Goal: Task Accomplishment & Management: Manage account settings

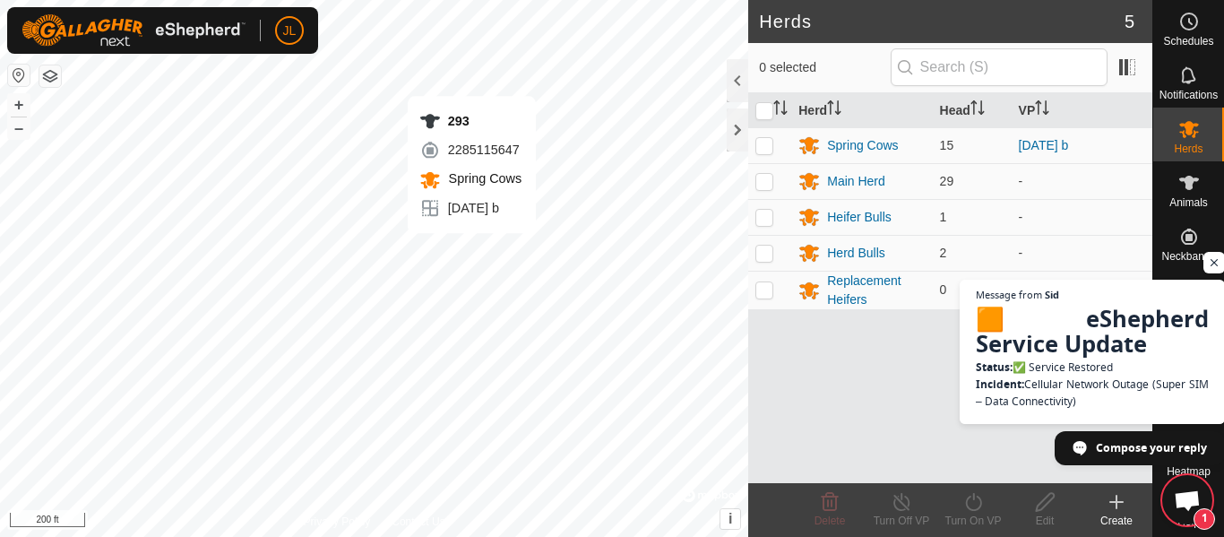
scroll to position [1296, 0]
click at [846, 181] on div "Main Herd" at bounding box center [856, 181] width 58 height 19
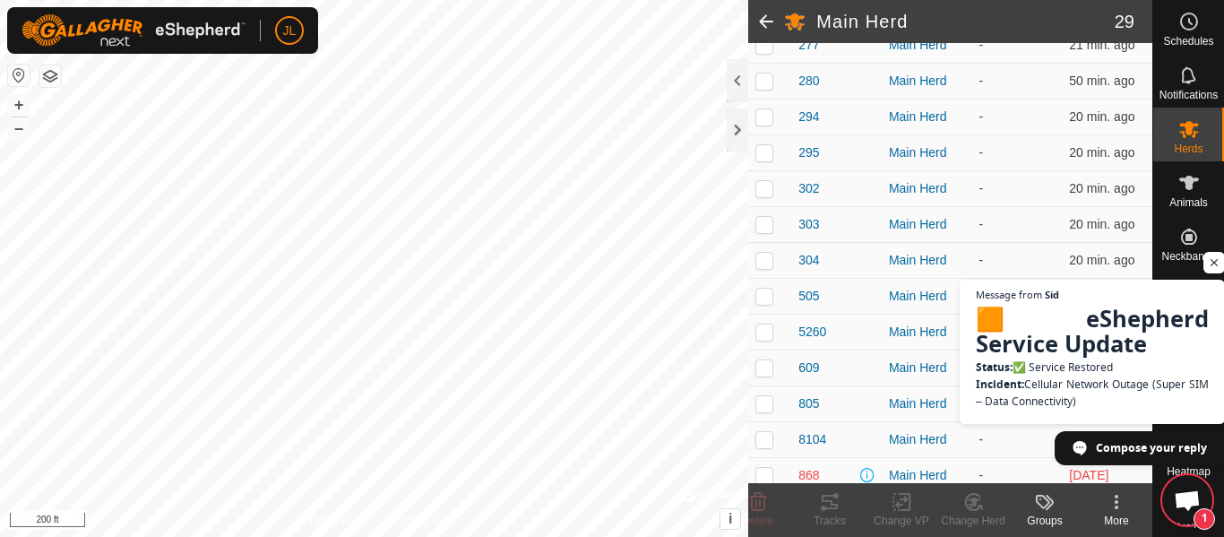
scroll to position [784, 0]
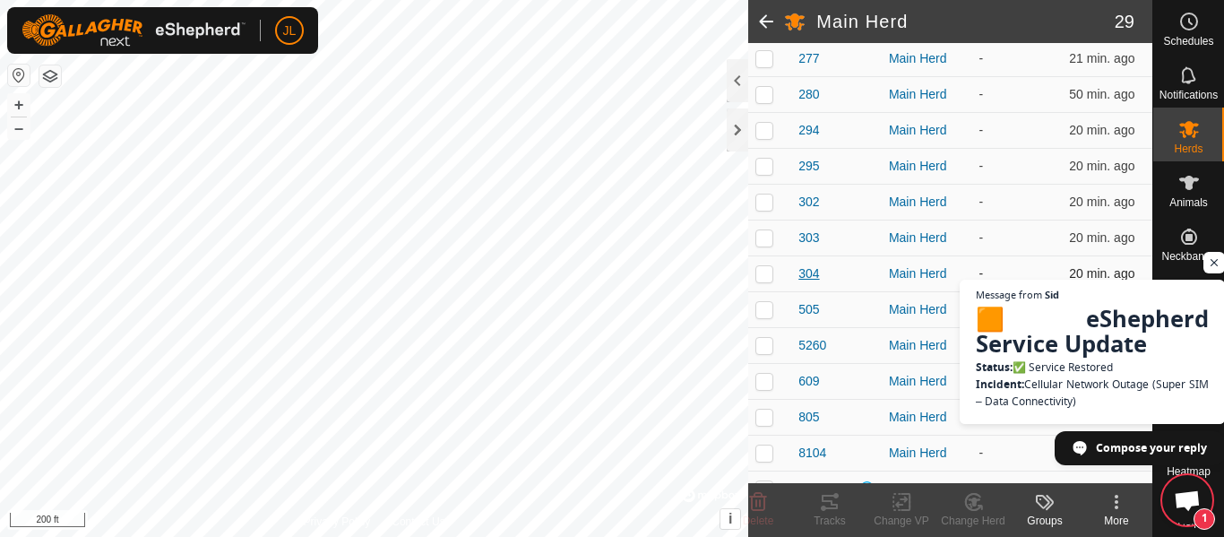
click at [810, 269] on span "304" at bounding box center [809, 273] width 21 height 19
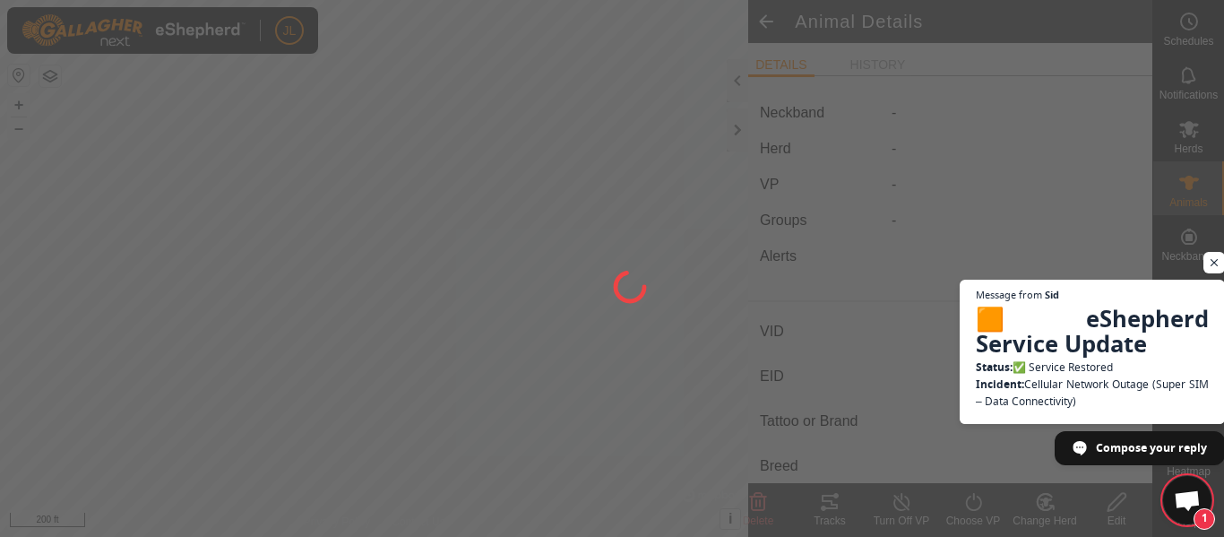
type input "304"
type input "-"
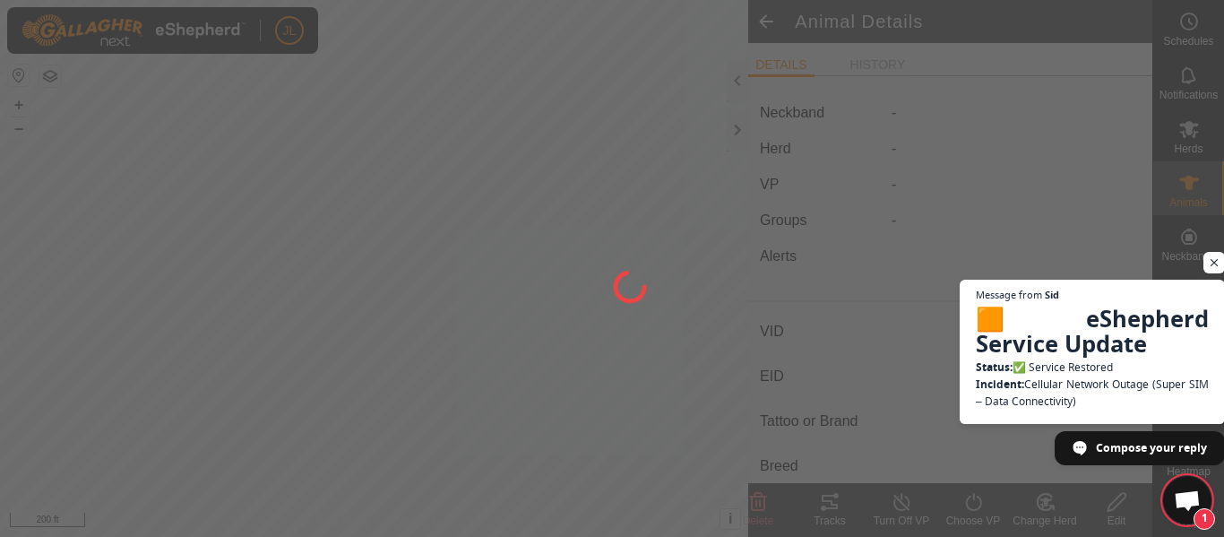
type input "0 kg"
type input "-"
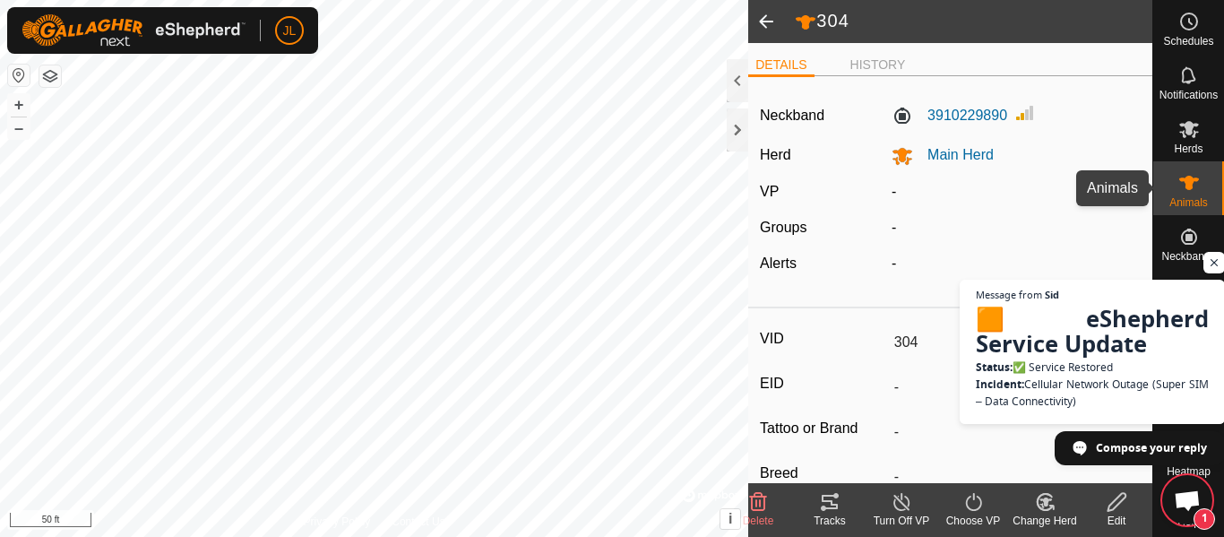
click at [1203, 197] on span "Animals" at bounding box center [1189, 202] width 39 height 11
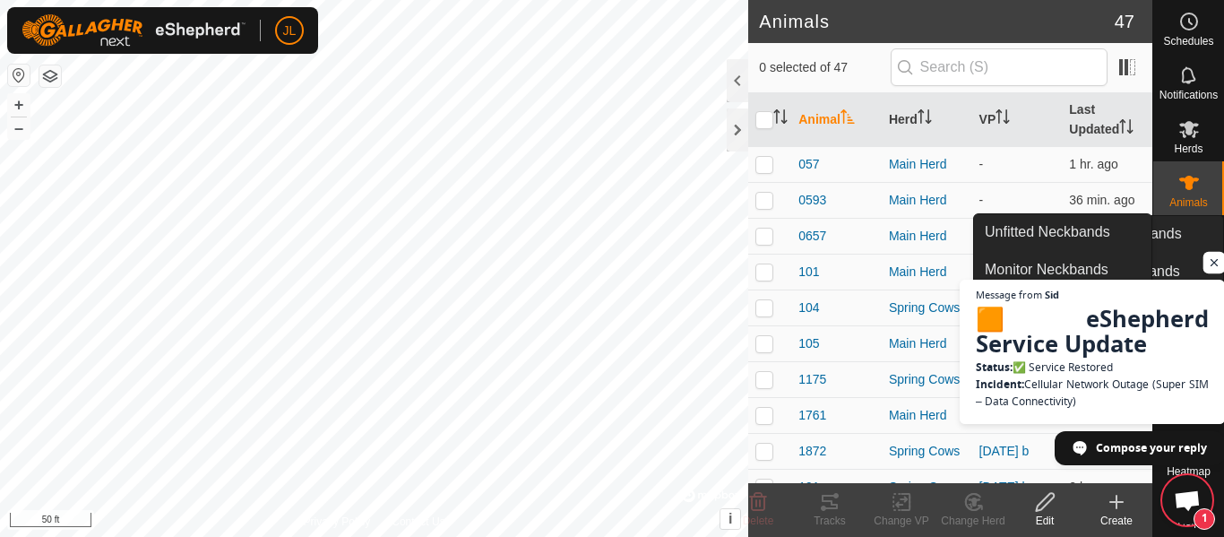
click at [1215, 263] on span "Open chat" at bounding box center [1215, 263] width 22 height 22
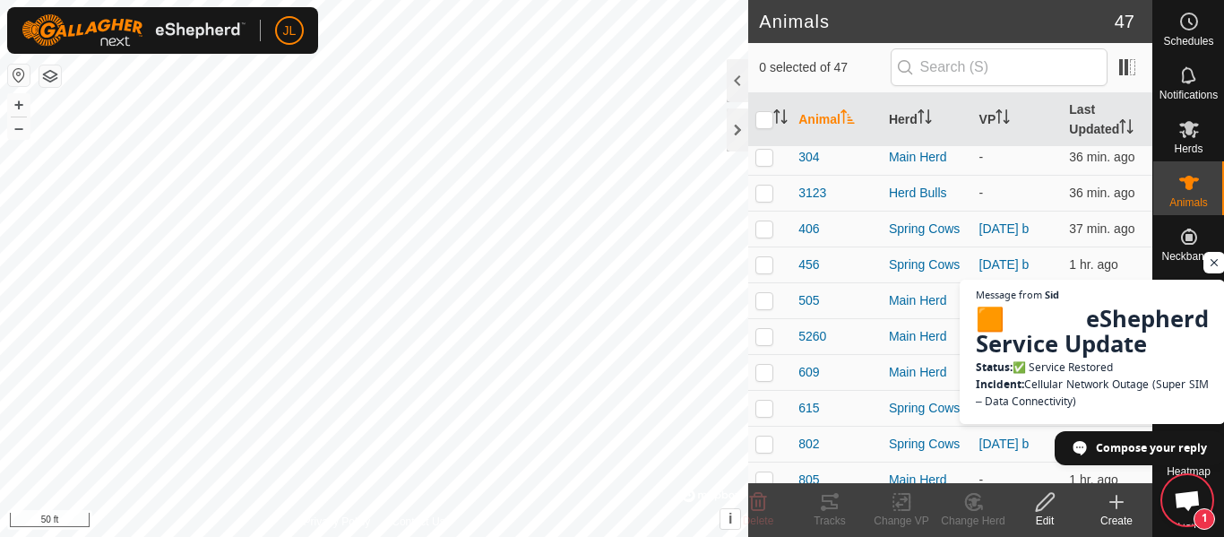
scroll to position [1349, 0]
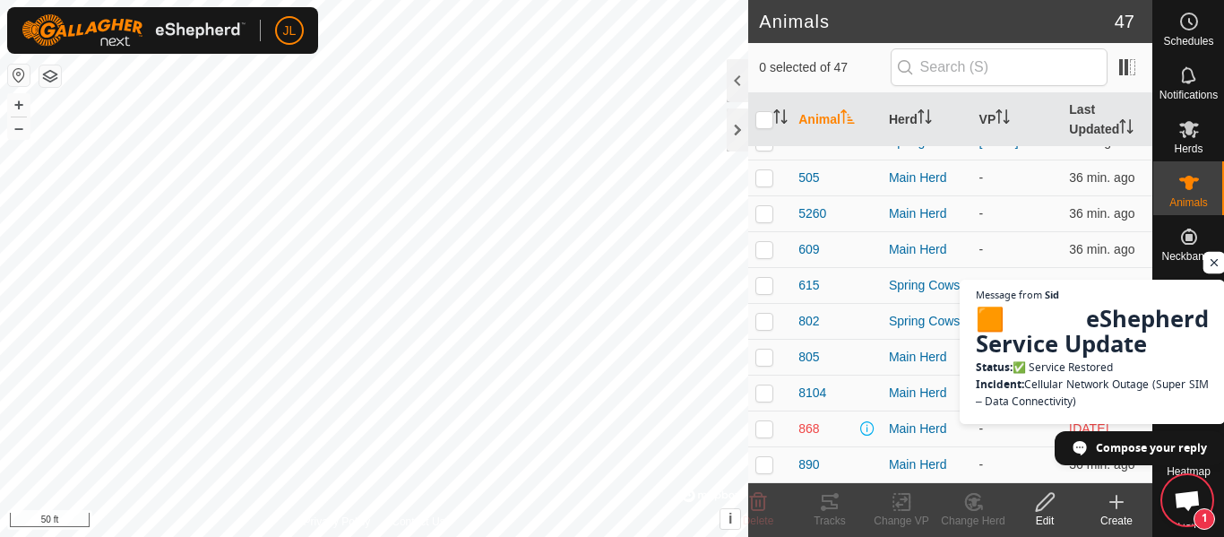
click at [1216, 263] on span "Open chat" at bounding box center [1215, 263] width 22 height 22
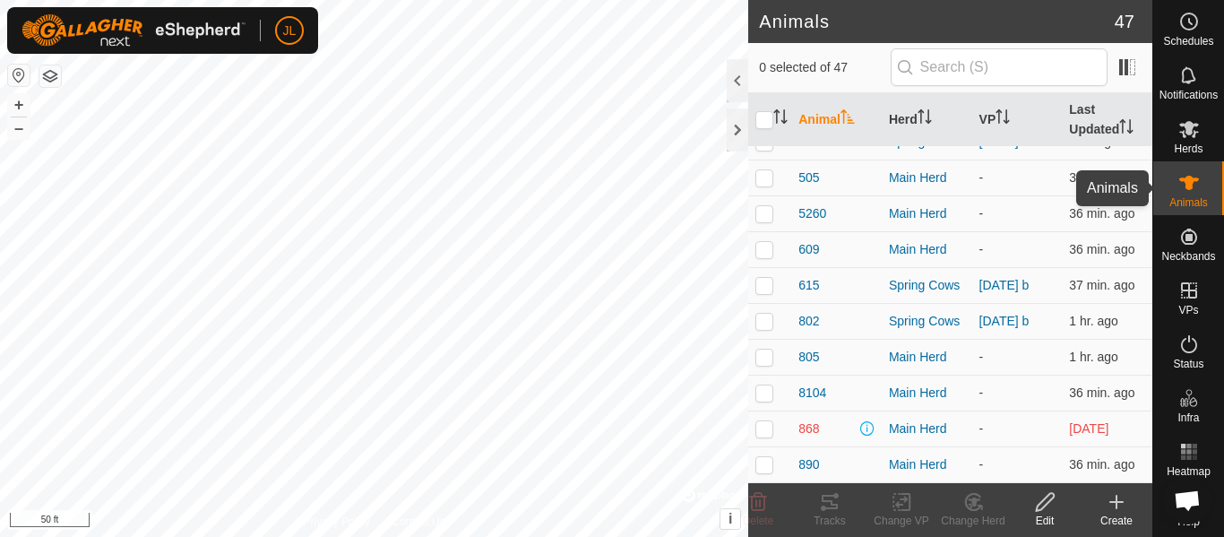
click at [1189, 195] on es-animals-svg-icon at bounding box center [1189, 183] width 32 height 29
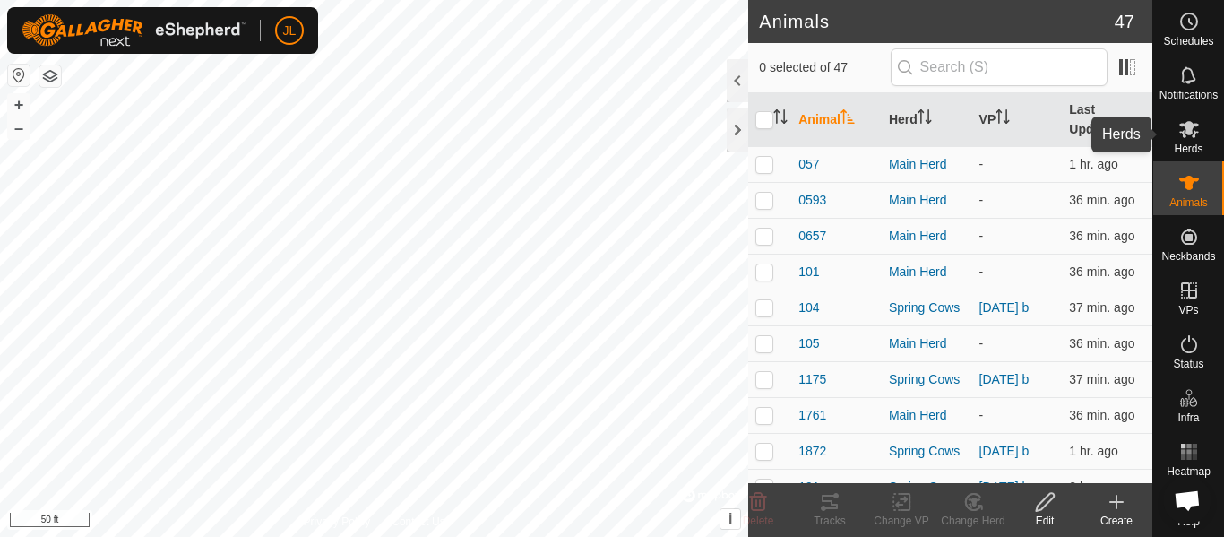
click at [1180, 124] on icon at bounding box center [1190, 129] width 20 height 17
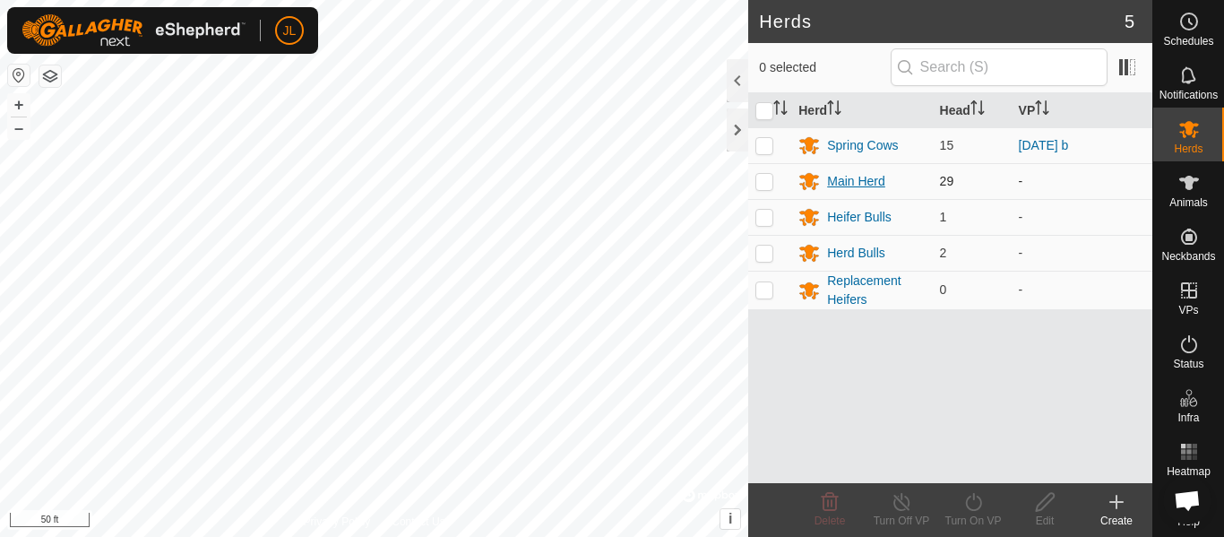
click at [857, 179] on div "Main Herd" at bounding box center [856, 181] width 58 height 19
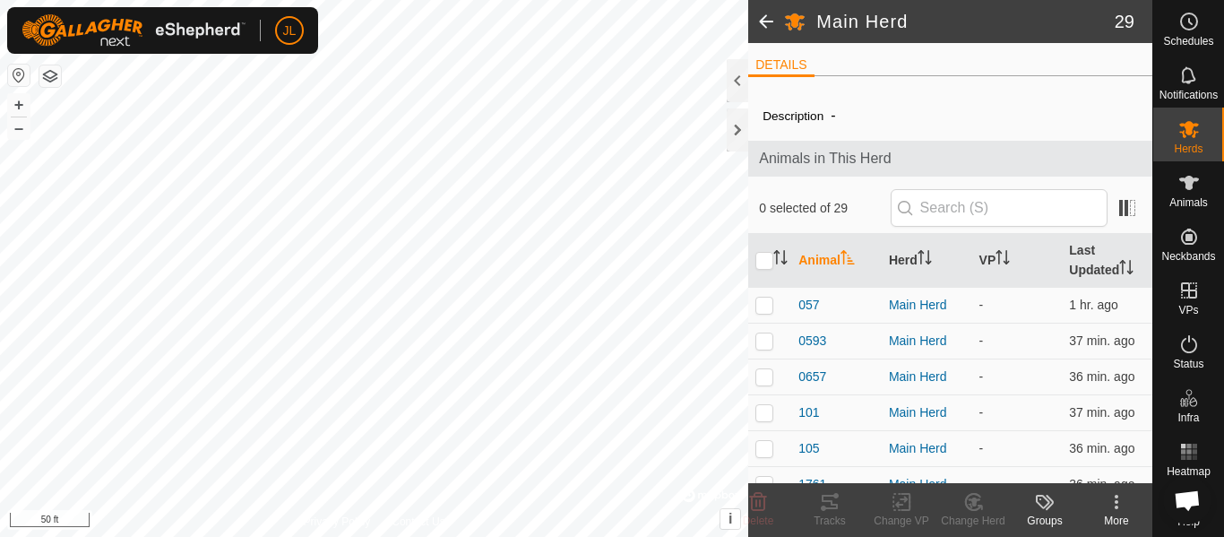
scroll to position [844, 0]
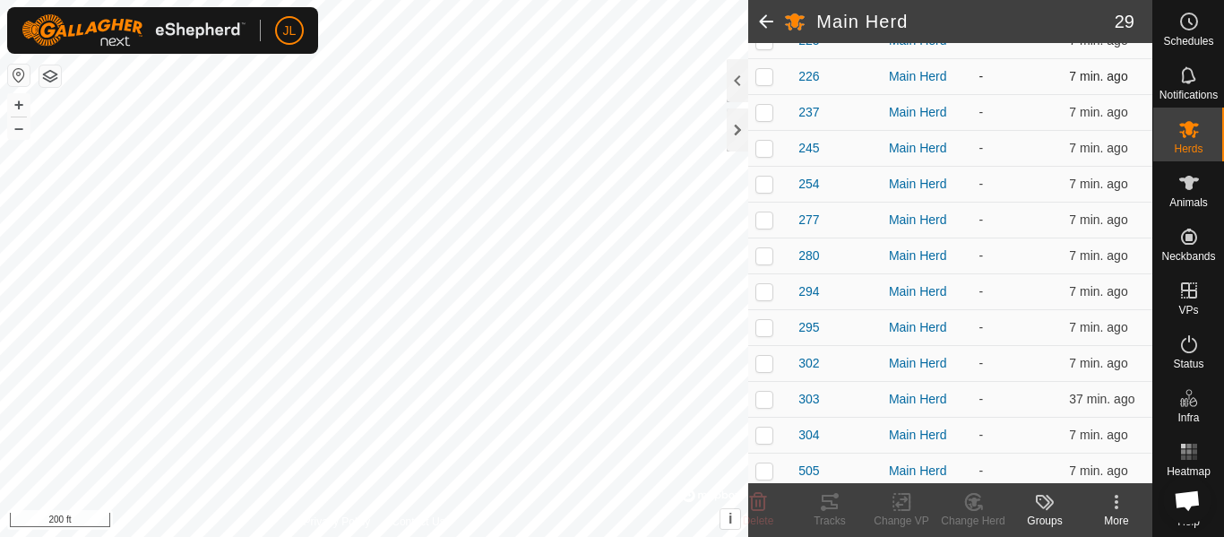
scroll to position [643, 0]
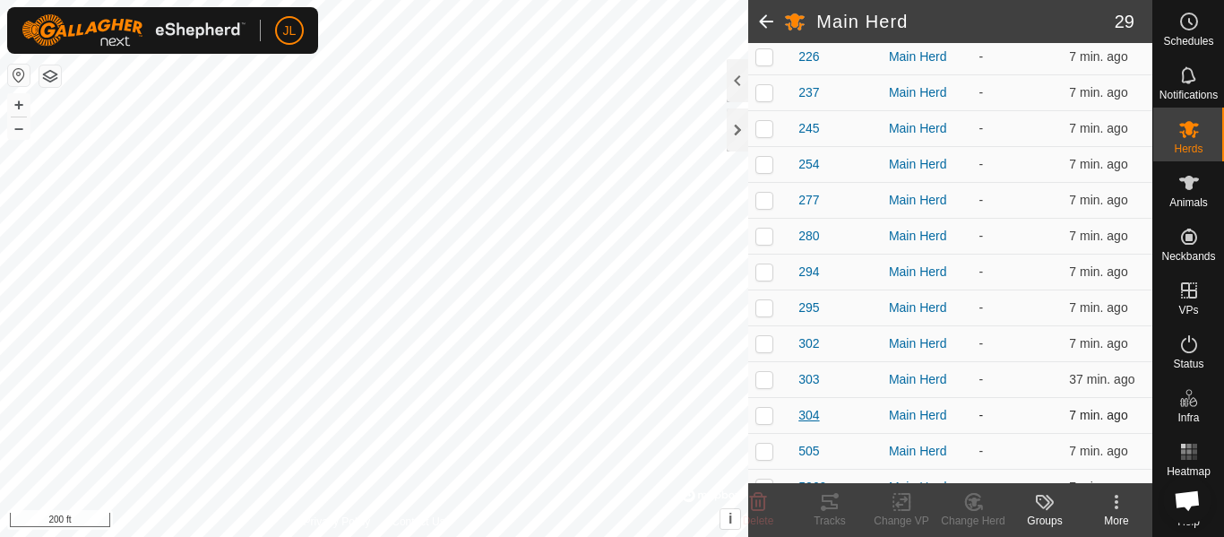
click at [808, 417] on span "304" at bounding box center [809, 415] width 21 height 19
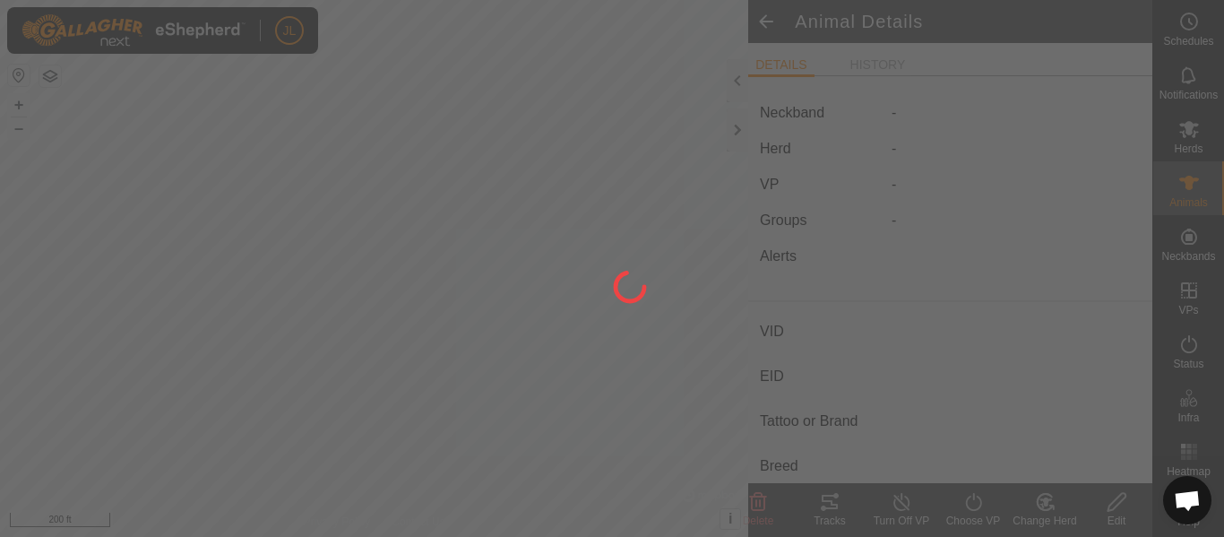
type input "304"
type input "-"
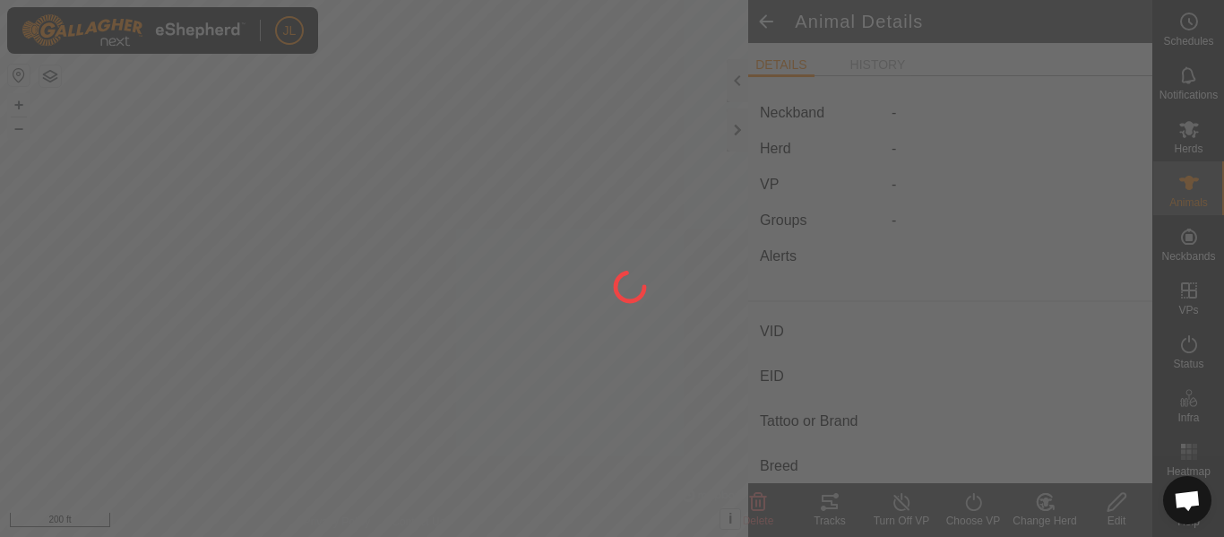
type input "0 kg"
type input "-"
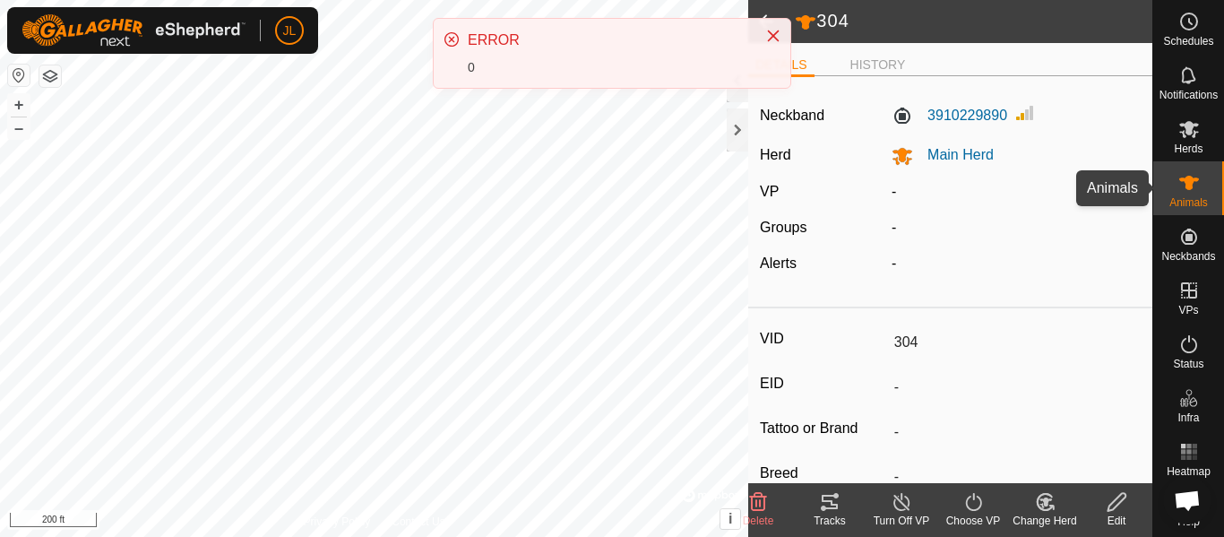
click at [1186, 195] on es-animals-svg-icon at bounding box center [1189, 183] width 32 height 29
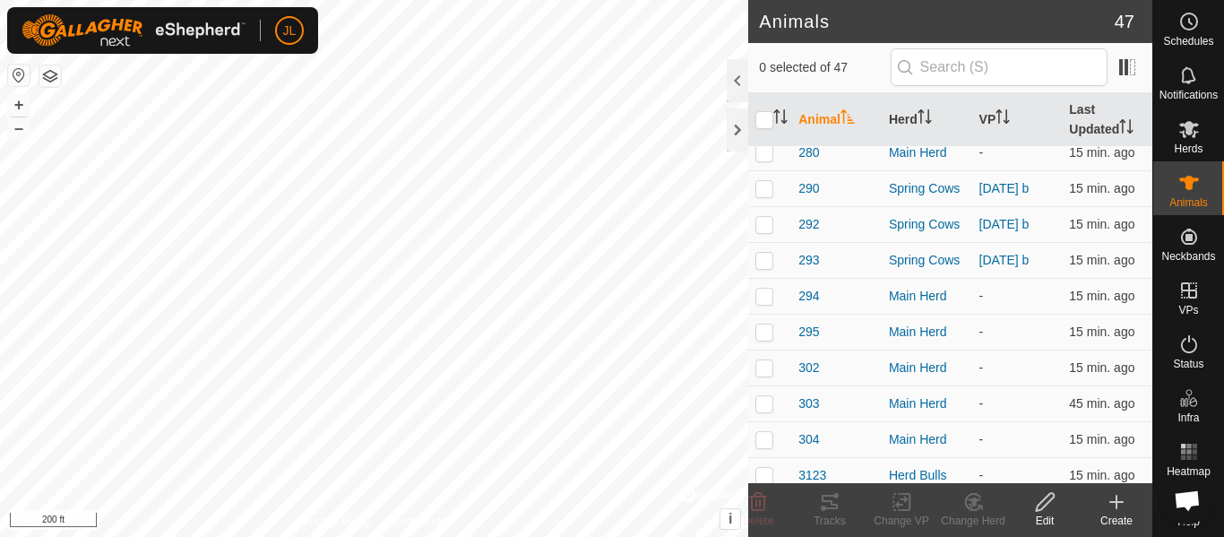
scroll to position [1349, 0]
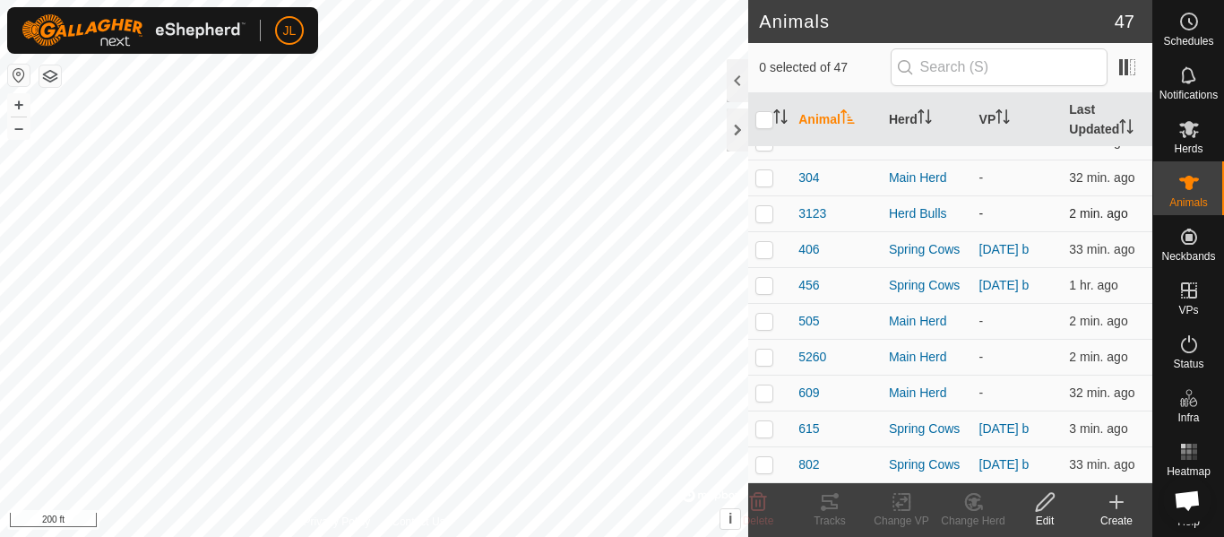
scroll to position [1201, 0]
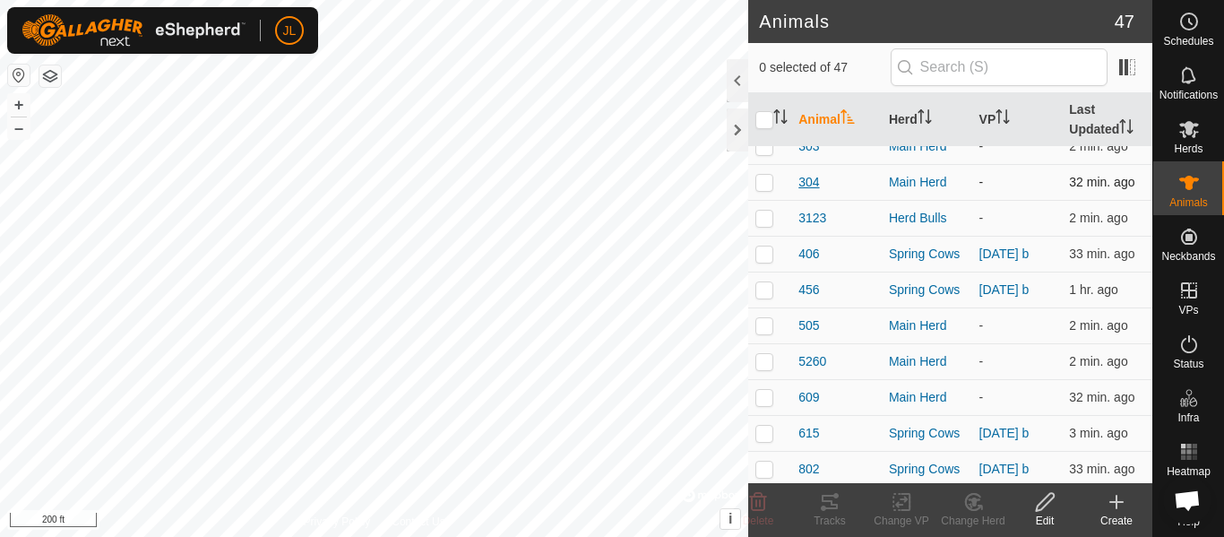
click at [805, 184] on span "304" at bounding box center [809, 182] width 21 height 19
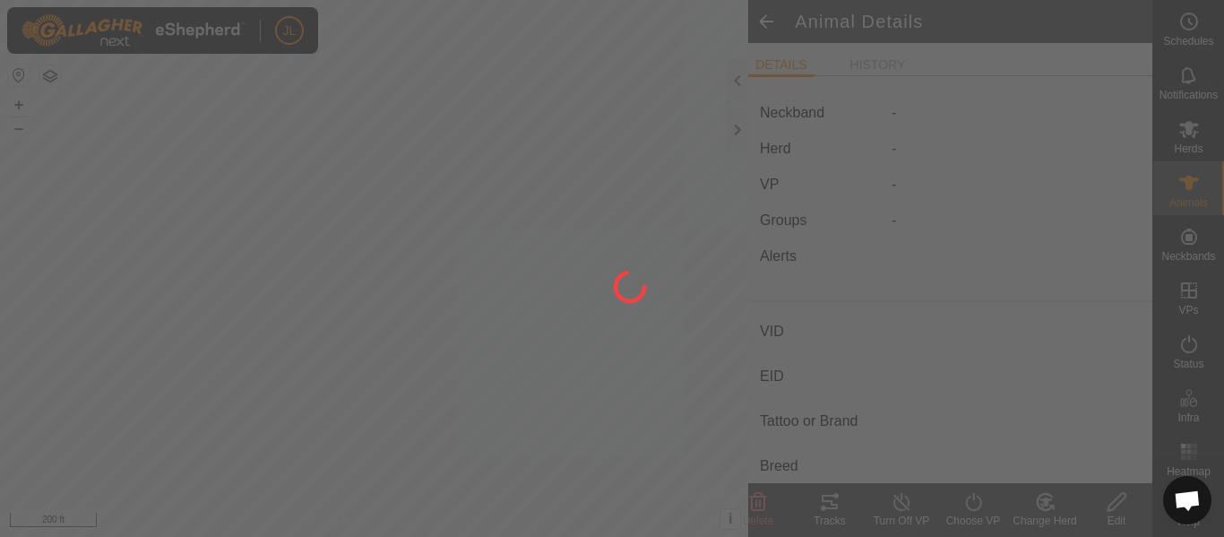
type input "304"
type input "-"
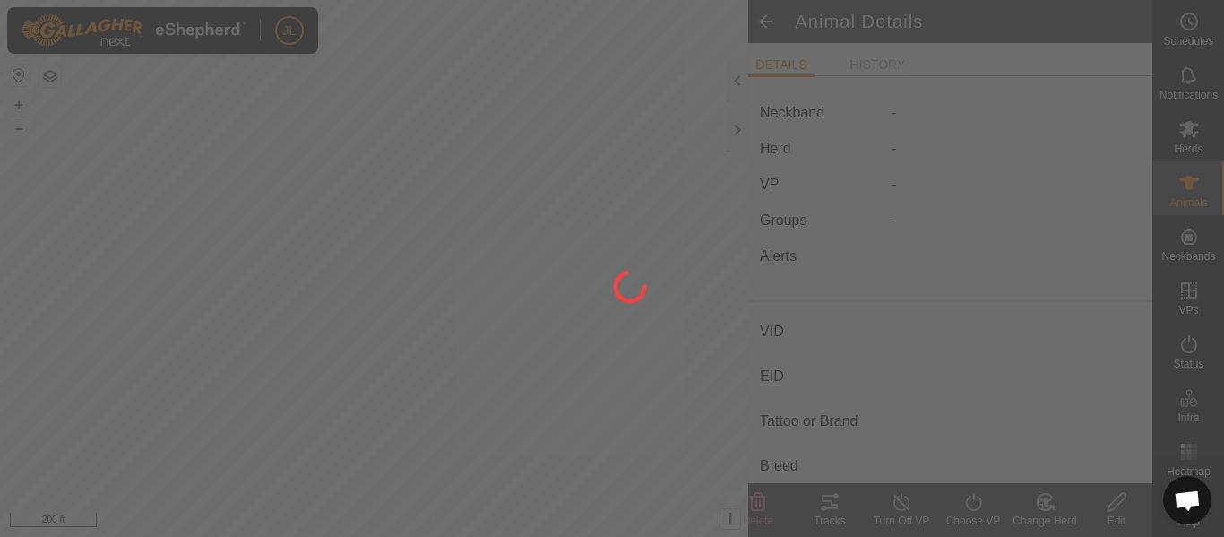
type input "0 kg"
type input "-"
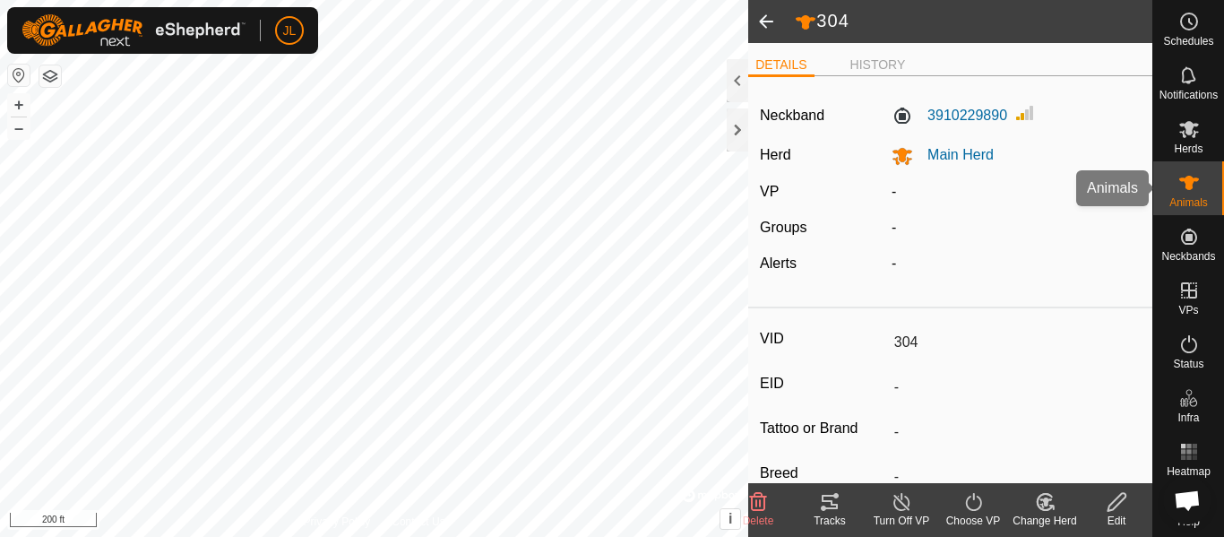
click at [1194, 179] on icon at bounding box center [1190, 183] width 20 height 14
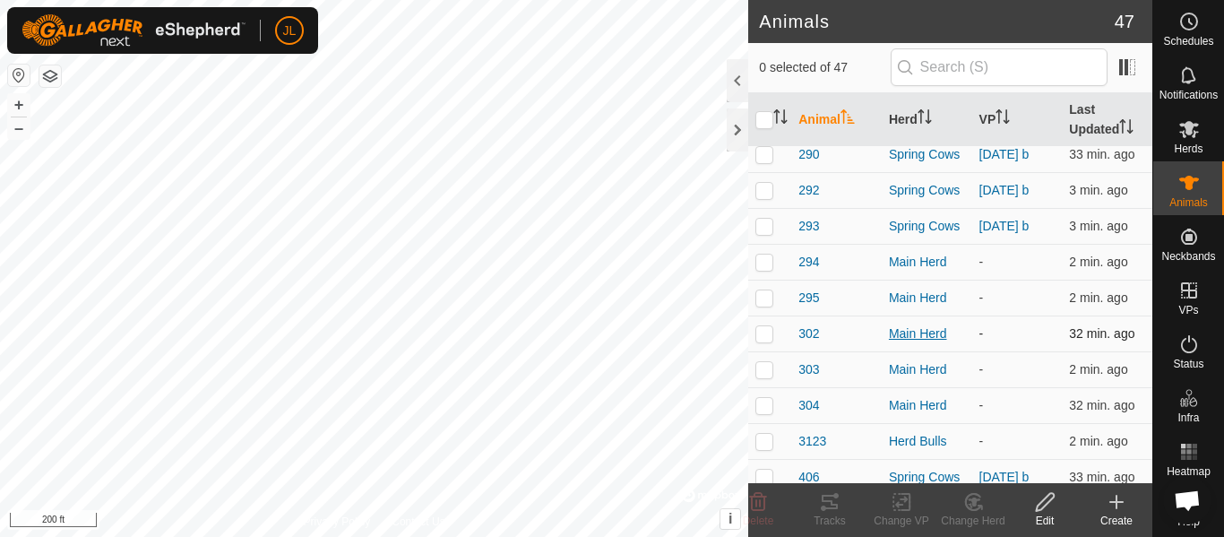
scroll to position [981, 0]
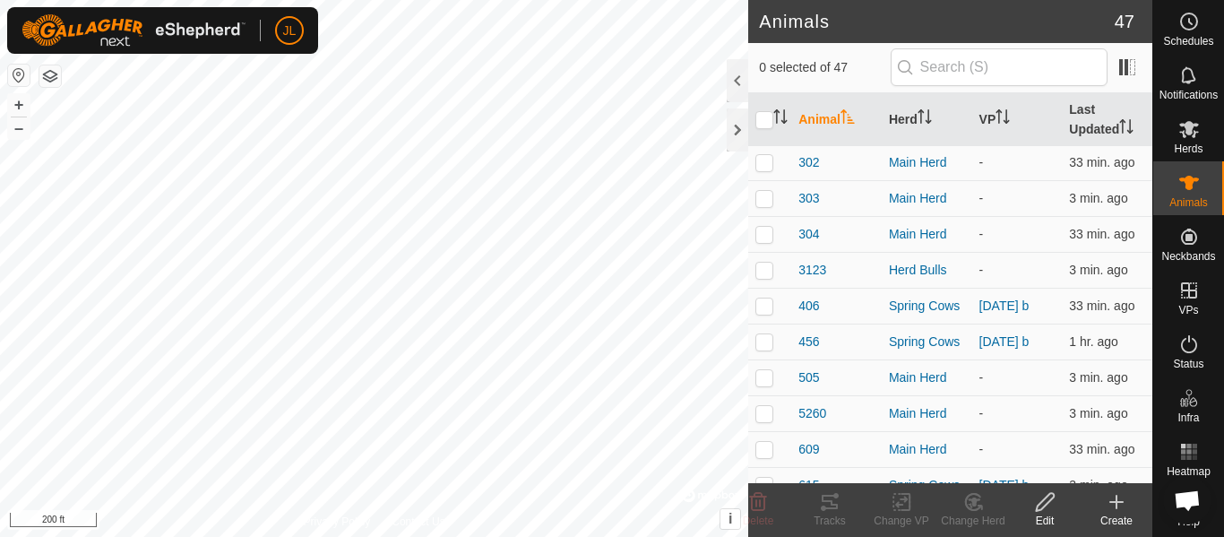
scroll to position [1124, 0]
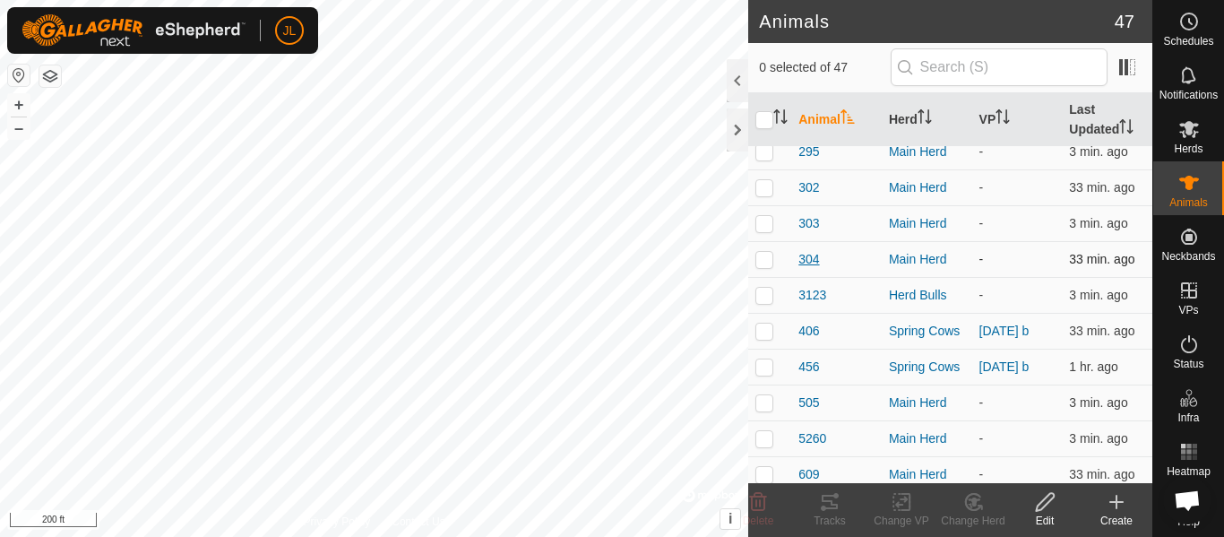
click at [812, 258] on span "304" at bounding box center [809, 259] width 21 height 19
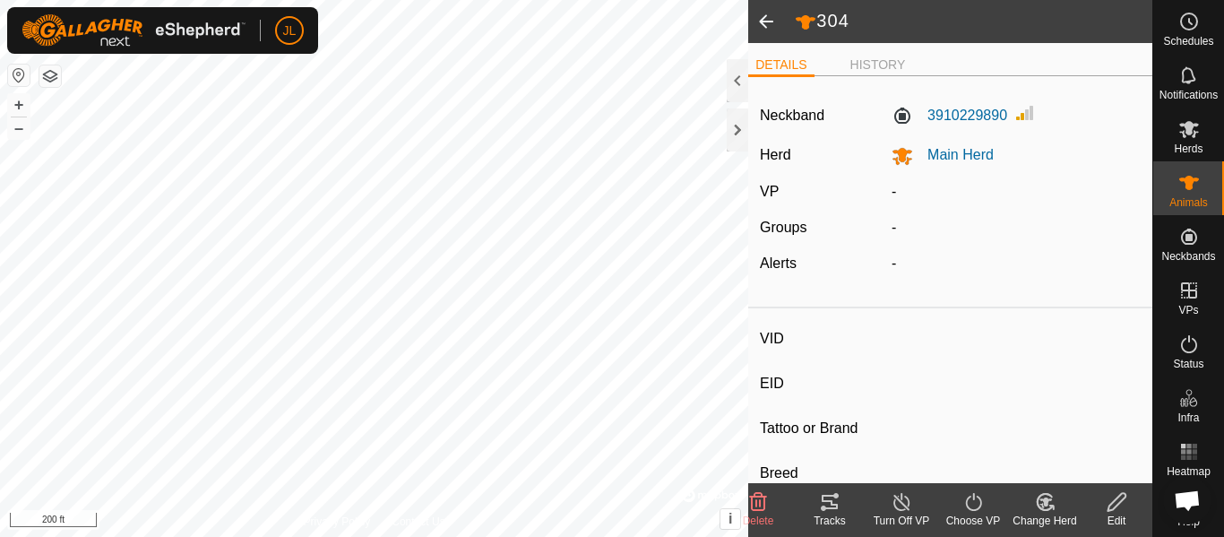
type input "304"
type input "-"
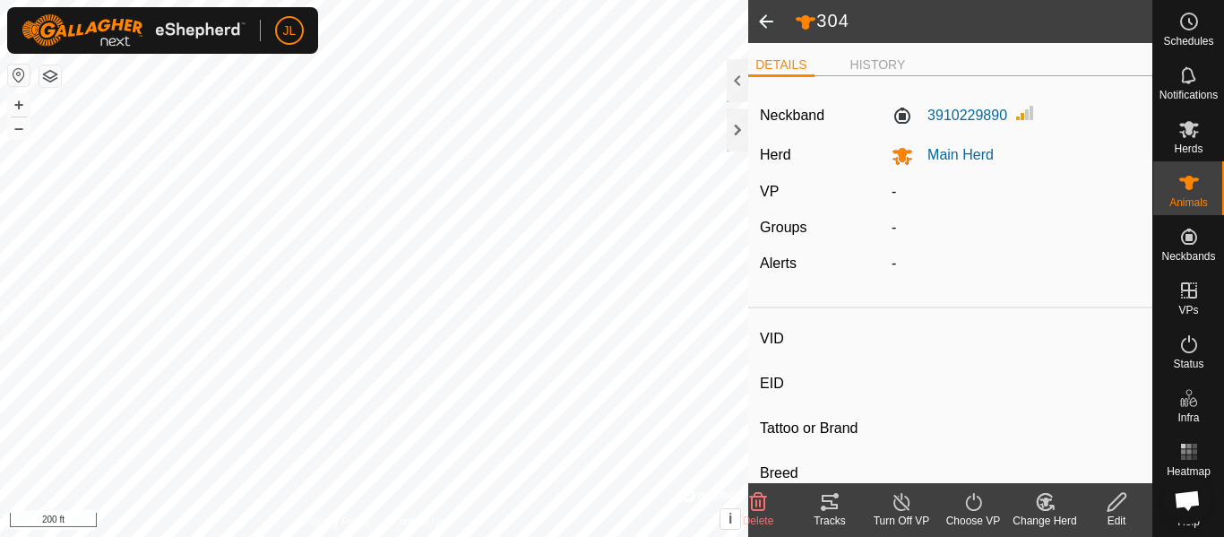
type input "0 kg"
type input "-"
drag, startPoint x: 762, startPoint y: 23, endPoint x: 761, endPoint y: 33, distance: 9.9
click at [762, 26] on span at bounding box center [766, 21] width 36 height 43
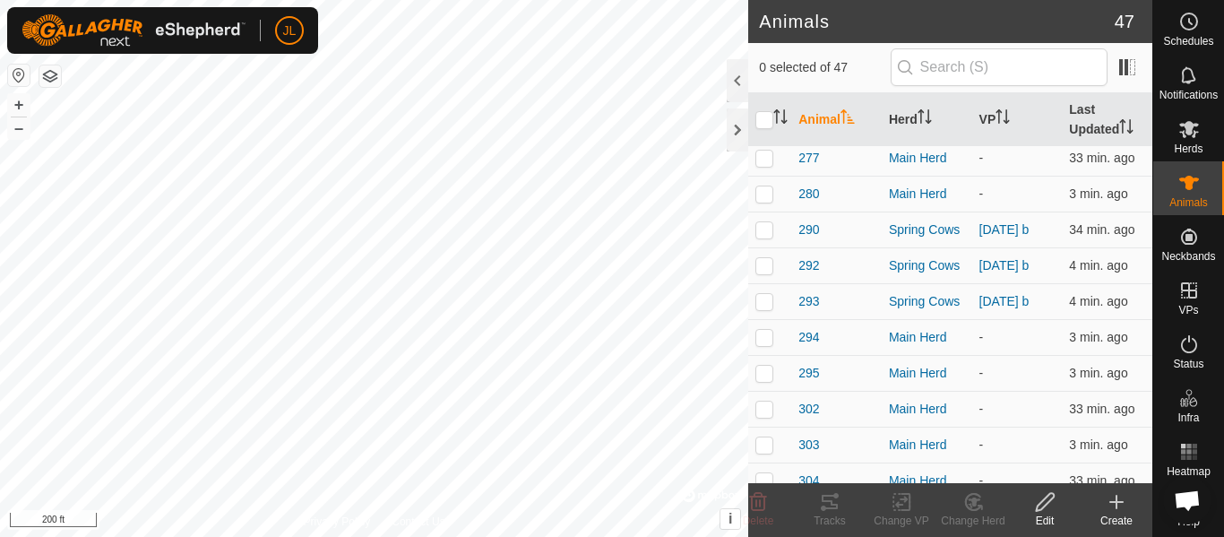
scroll to position [927, 0]
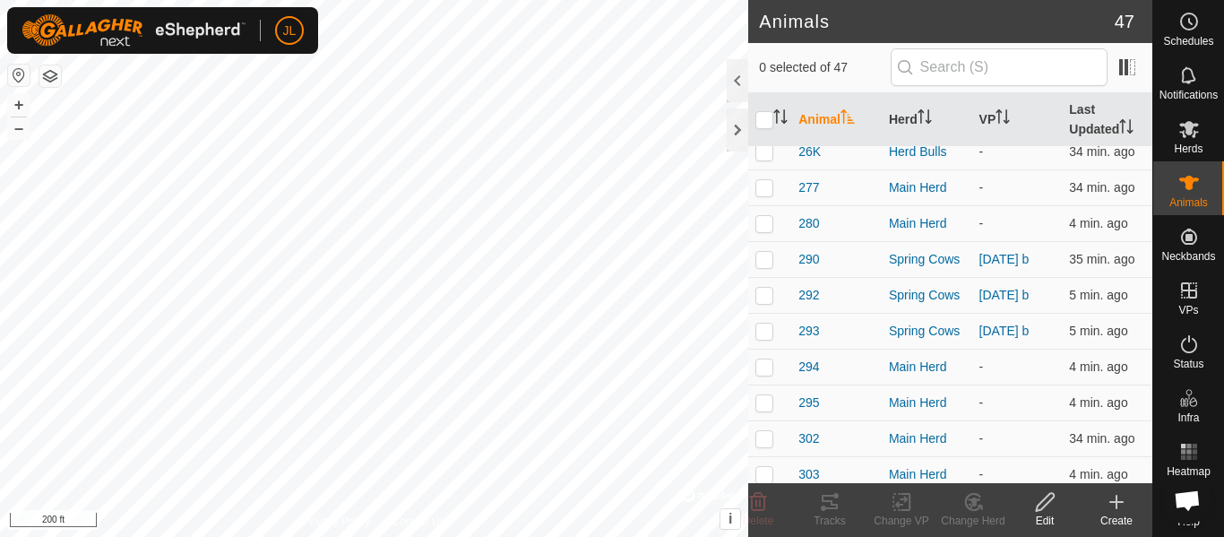
scroll to position [976, 0]
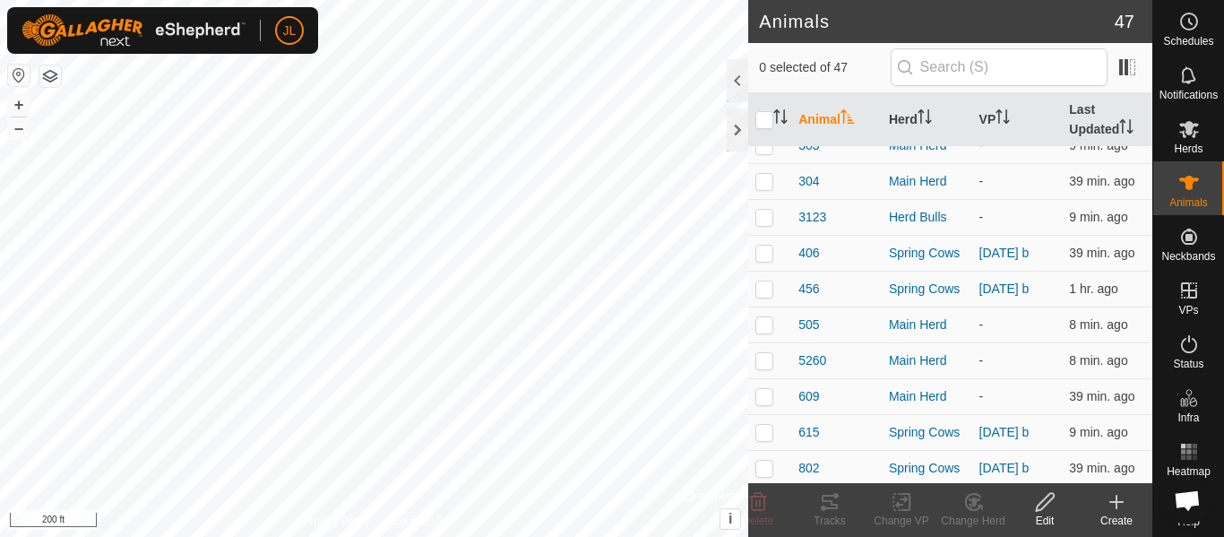
scroll to position [1193, 0]
